Goal: Transaction & Acquisition: Purchase product/service

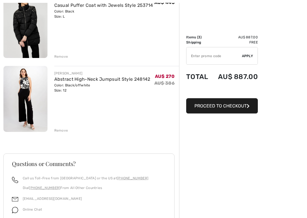
scroll to position [156, 0]
click at [63, 131] on div "Remove" at bounding box center [61, 130] width 14 height 5
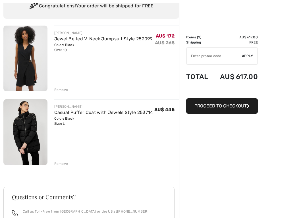
scroll to position [54, 0]
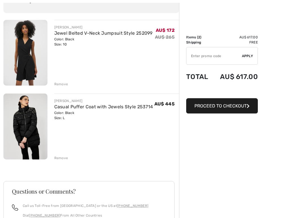
click at [63, 160] on div "Remove" at bounding box center [61, 158] width 14 height 5
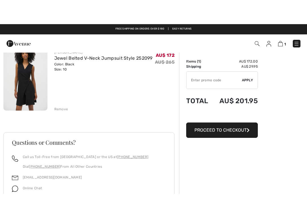
scroll to position [54, 0]
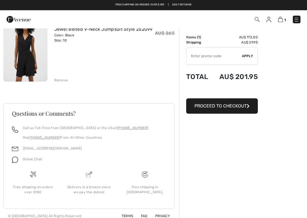
click at [219, 109] on button "Proceed to Checkout" at bounding box center [222, 105] width 72 height 15
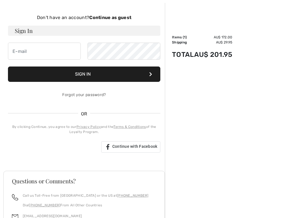
scroll to position [57, 0]
click at [68, 149] on div "Sign in with Google. Opens in new tab" at bounding box center [51, 147] width 86 height 13
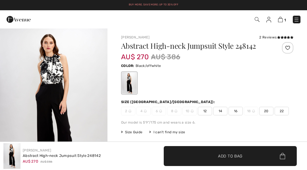
click at [278, 20] on img at bounding box center [280, 19] width 5 height 5
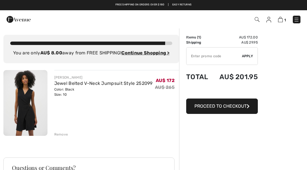
click at [60, 85] on link "Jewel Belted V-Neck Jumpsuit Style 252099" at bounding box center [103, 82] width 98 height 5
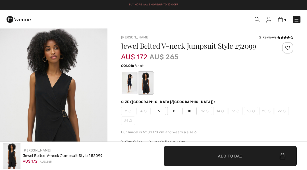
checkbox input "true"
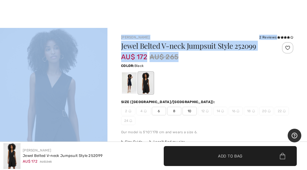
click at [156, 51] on div "Jewel Belted V-neck Jumpsuit Style 252099" at bounding box center [193, 47] width 144 height 10
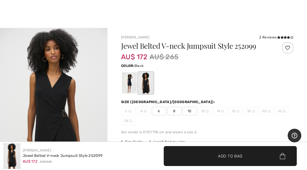
click at [152, 49] on h1 "Jewel Belted V-neck Jumpsuit Style 252099" at bounding box center [193, 45] width 144 height 7
click at [164, 45] on h1 "Jewel Belted V-neck Jumpsuit Style 252099" at bounding box center [193, 45] width 144 height 7
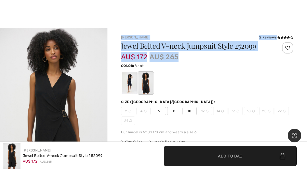
copy div "[PERSON_NAME] 2 Reviews 2 Reviews Jewel Belted V-neck Jumpsuit Style 252099 AU$…"
